Goal: Task Accomplishment & Management: Manage account settings

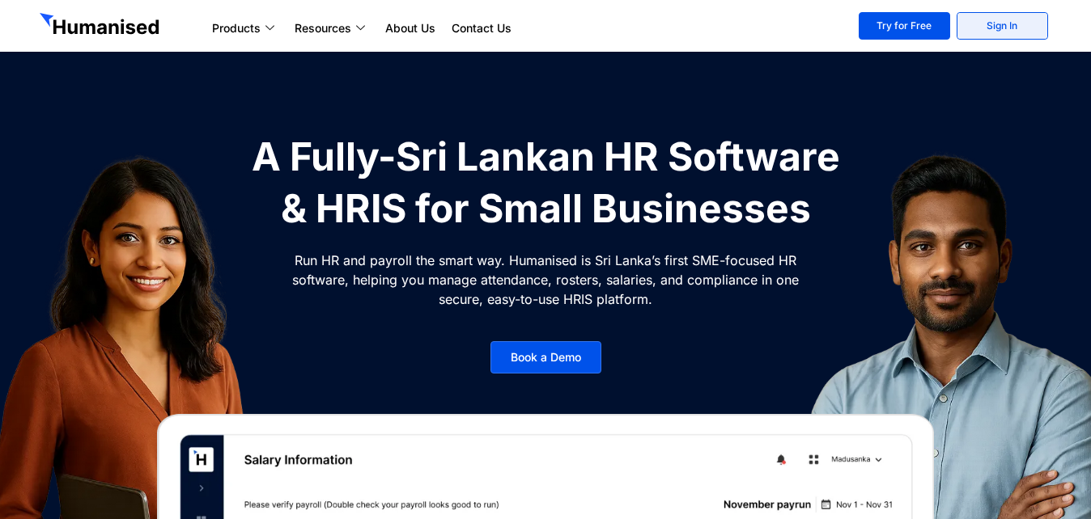
click at [1001, 27] on link "Sign In" at bounding box center [1001, 26] width 91 height 28
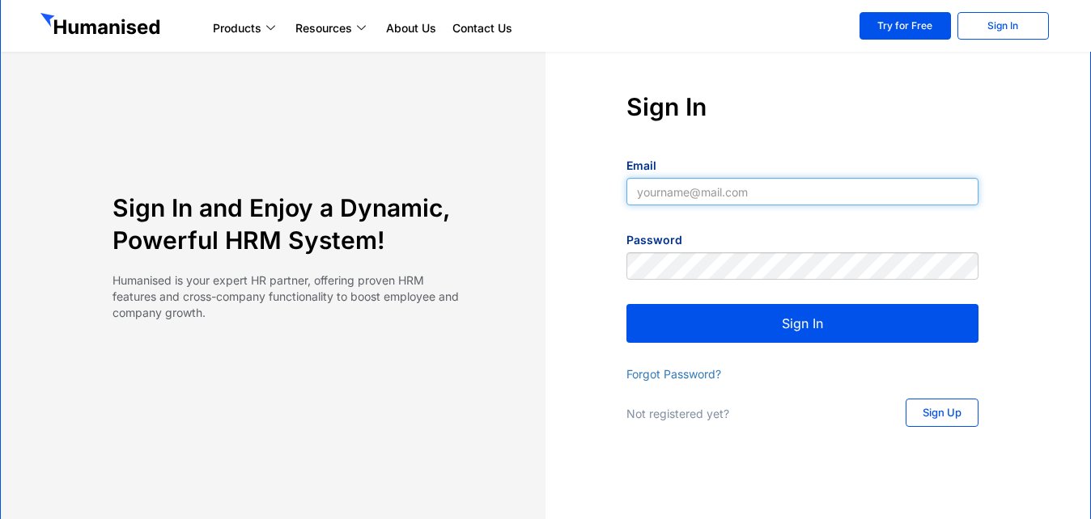
type input "bimesh@slpg.lk"
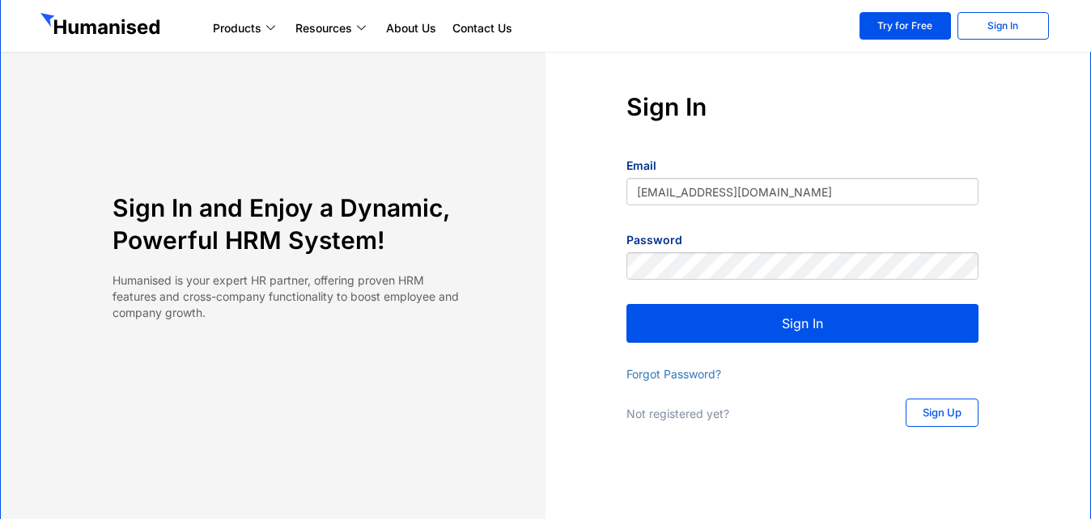
click at [768, 329] on button "Sign In" at bounding box center [802, 323] width 352 height 39
